Goal: Check status: Check status

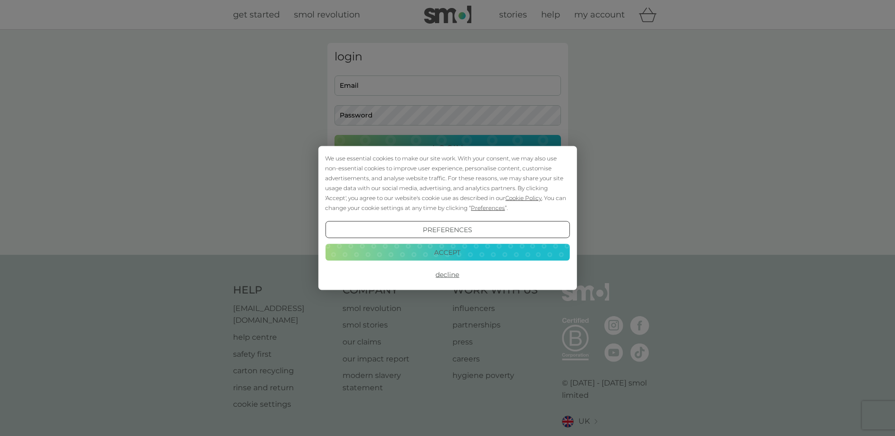
click at [348, 85] on div "We use essential cookies to make our site work. With your consent, we may also …" at bounding box center [447, 218] width 895 height 436
click at [439, 249] on button "Accept" at bounding box center [447, 251] width 244 height 17
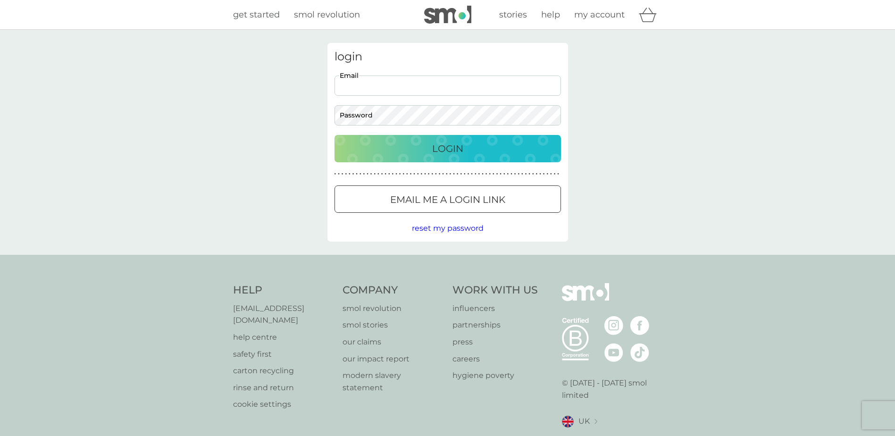
click at [385, 89] on input "Email" at bounding box center [448, 85] width 226 height 20
type input "m_weltman@hotmail.com"
click at [415, 153] on div "Login" at bounding box center [448, 148] width 208 height 15
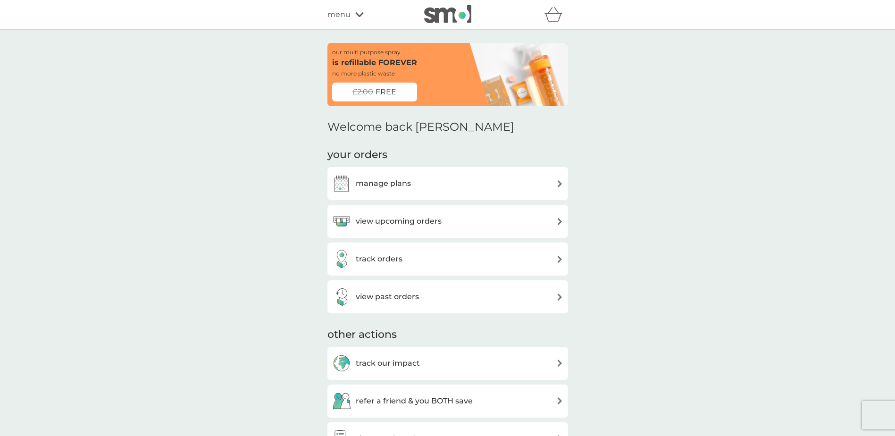
click at [360, 253] on div "track orders" at bounding box center [367, 259] width 70 height 19
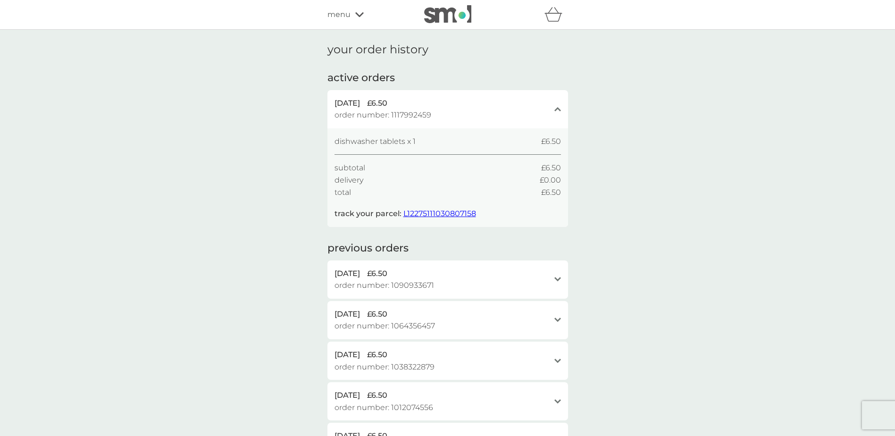
click at [428, 209] on span "L12275111030807158" at bounding box center [439, 213] width 73 height 9
